Goal: Information Seeking & Learning: Learn about a topic

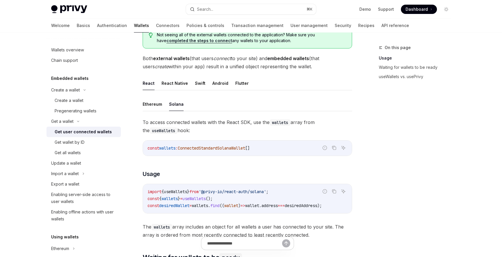
scroll to position [118, 0]
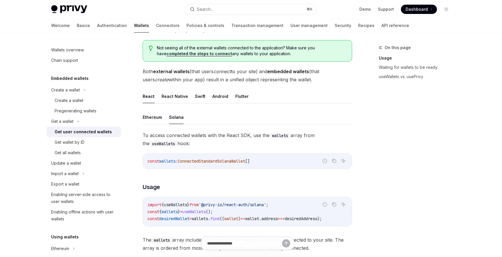
click at [175, 118] on button "Solana" at bounding box center [176, 117] width 15 height 14
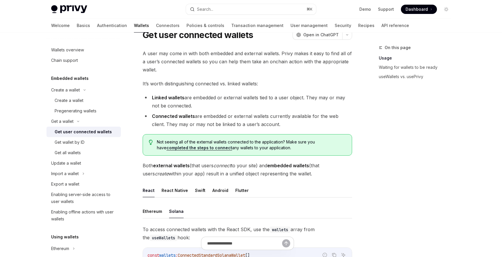
scroll to position [0, 0]
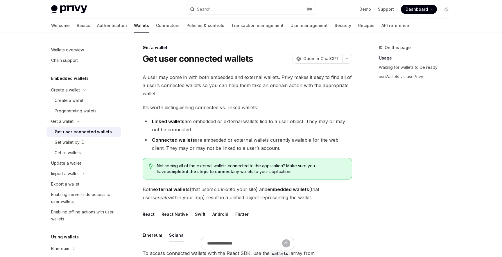
click at [178, 236] on div at bounding box center [248, 247] width 210 height 22
click at [84, 132] on div "Get user connected wallets" at bounding box center [83, 131] width 57 height 7
click at [63, 97] on div "Create a wallet" at bounding box center [69, 100] width 29 height 7
type textarea "*"
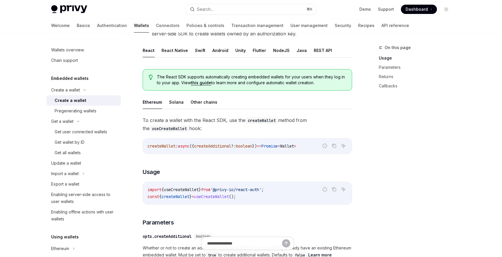
scroll to position [142, 0]
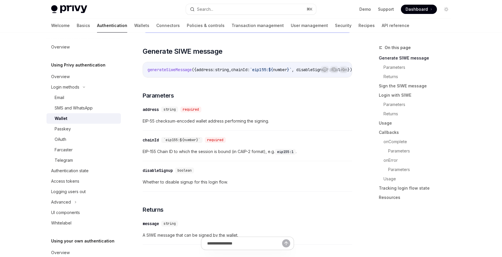
scroll to position [156, 0]
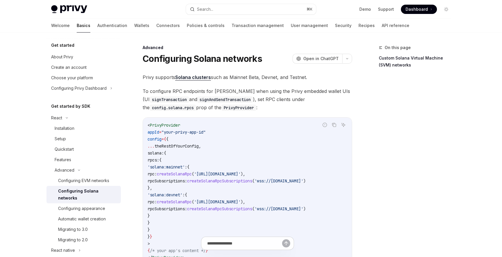
click at [91, 193] on div "Configuring Solana networks" at bounding box center [87, 195] width 59 height 14
type textarea "*"
drag, startPoint x: 146, startPoint y: 90, endPoint x: 231, endPoint y: 91, distance: 84.9
click at [231, 91] on span "To configure RPC endpoints for Solana when using the Privy embedded wallet UIs …" at bounding box center [248, 99] width 210 height 24
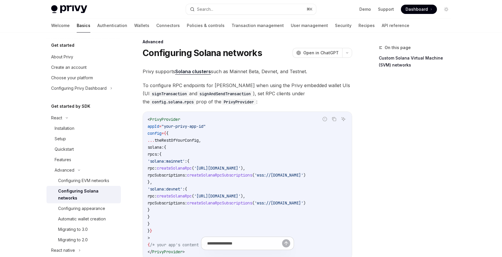
scroll to position [6, 0]
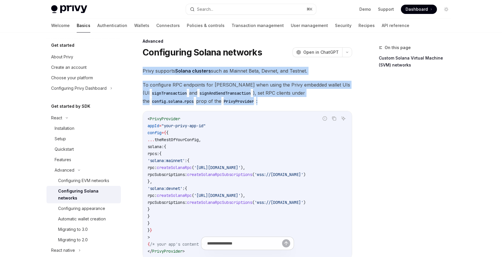
drag, startPoint x: 269, startPoint y: 101, endPoint x: 142, endPoint y: 71, distance: 129.5
copy div "Privy supports Solana clusters such as Mainnet Beta, Devnet, and Testnet. To co…"
click at [230, 103] on code "PrivyProvider" at bounding box center [238, 101] width 35 height 6
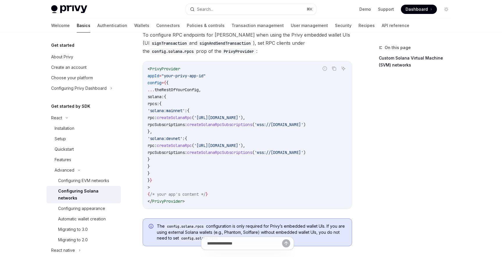
scroll to position [17, 0]
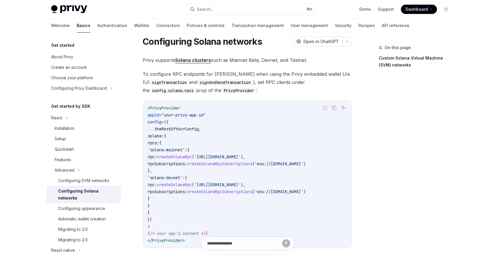
drag, startPoint x: 216, startPoint y: 129, endPoint x: 172, endPoint y: 210, distance: 92.3
click at [172, 210] on code "< PrivyProvider appId = "your-privy-app-id" config = { { ... theRestOfYourConfi…" at bounding box center [248, 175] width 200 height 140
copy code "solana: { rpcs: { 'solana:mainnet' : { rpc: createSolanaRpc ( 'https://api.main…"
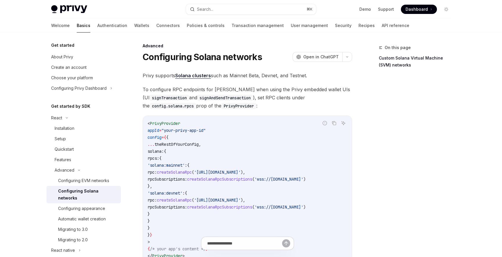
scroll to position [0, 0]
